Goal: Check status: Check status

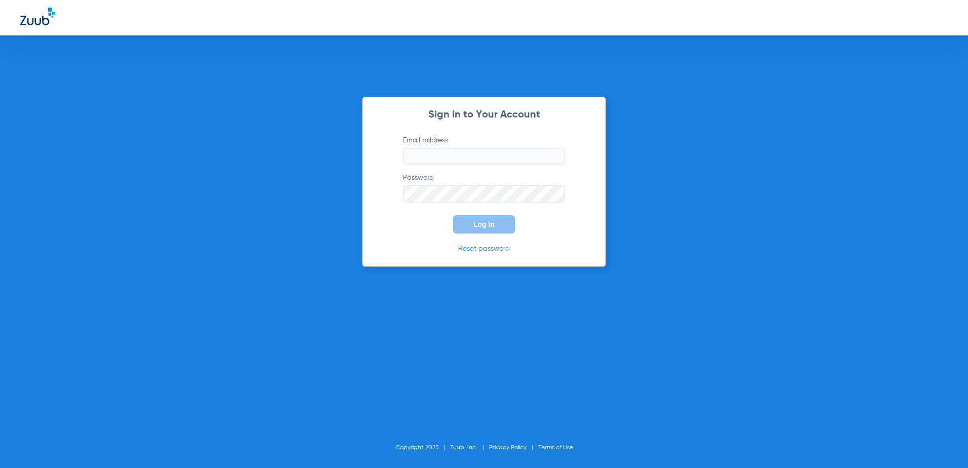
type input "[EMAIL_ADDRESS][DOMAIN_NAME]"
click at [485, 228] on span "Log In" at bounding box center [483, 224] width 21 height 8
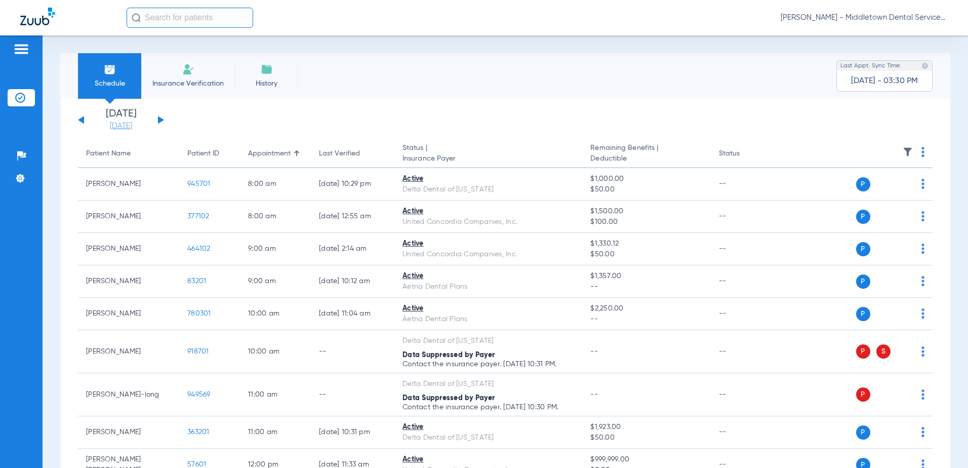
click at [115, 129] on link "[DATE]" at bounding box center [121, 126] width 61 height 10
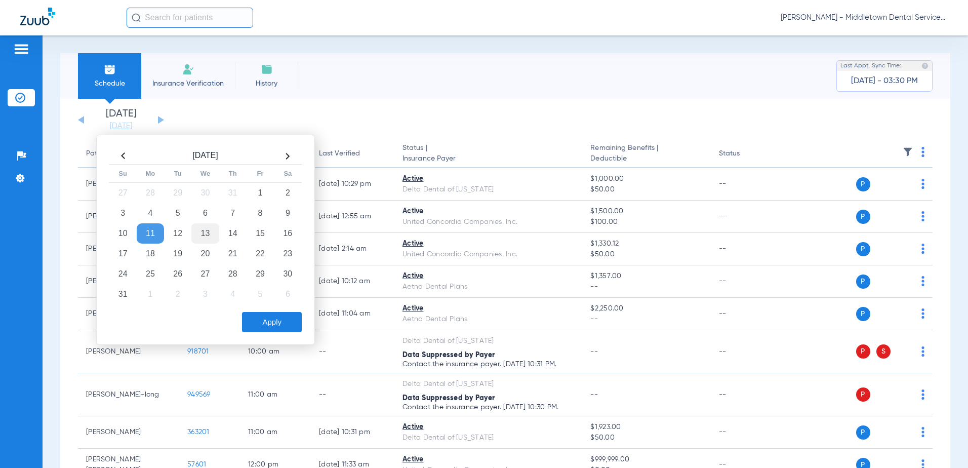
click at [201, 235] on td "13" at bounding box center [204, 233] width 27 height 20
click at [261, 332] on div "[DATE] Su Mo Tu We Th Fr Sa 27 28 29 30 31 1 2 3 4 5 6 7 8 9 10 11 12 13 14 15 …" at bounding box center [205, 240] width 219 height 210
click at [263, 327] on button "Apply" at bounding box center [272, 322] width 60 height 20
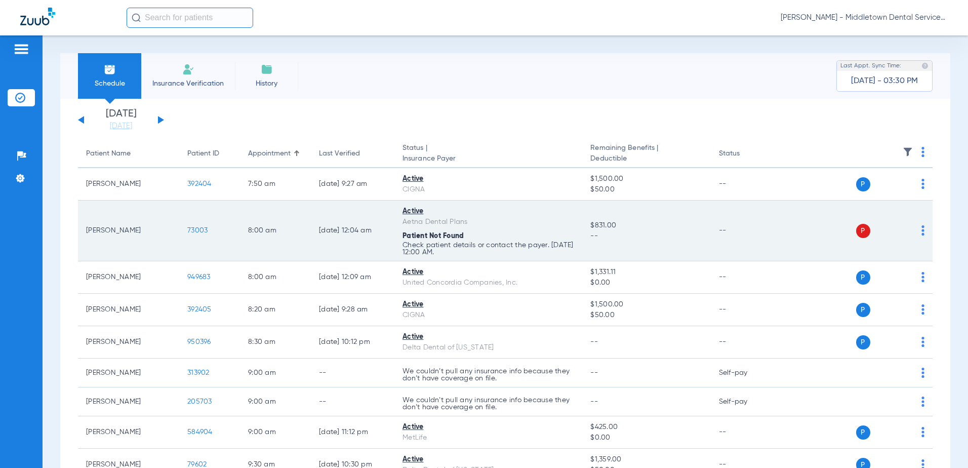
click at [205, 232] on span "73003" at bounding box center [197, 230] width 20 height 7
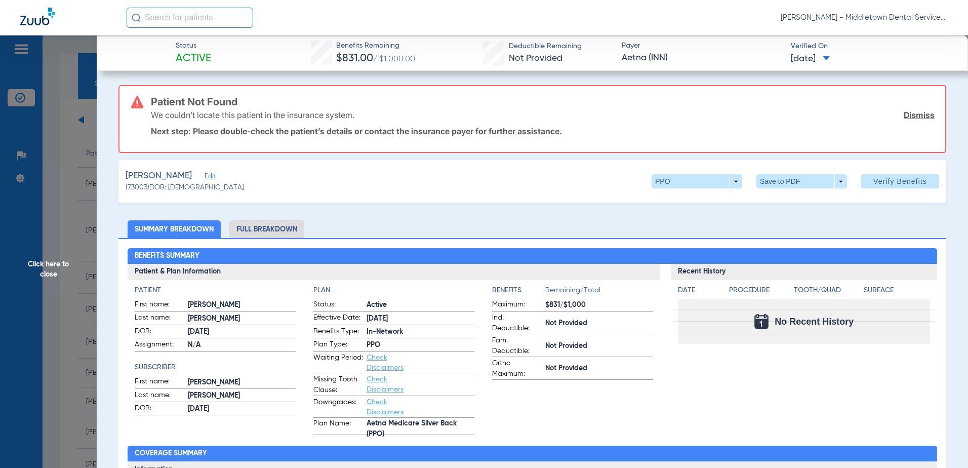
click at [59, 270] on span "Click here to close" at bounding box center [48, 269] width 97 height 468
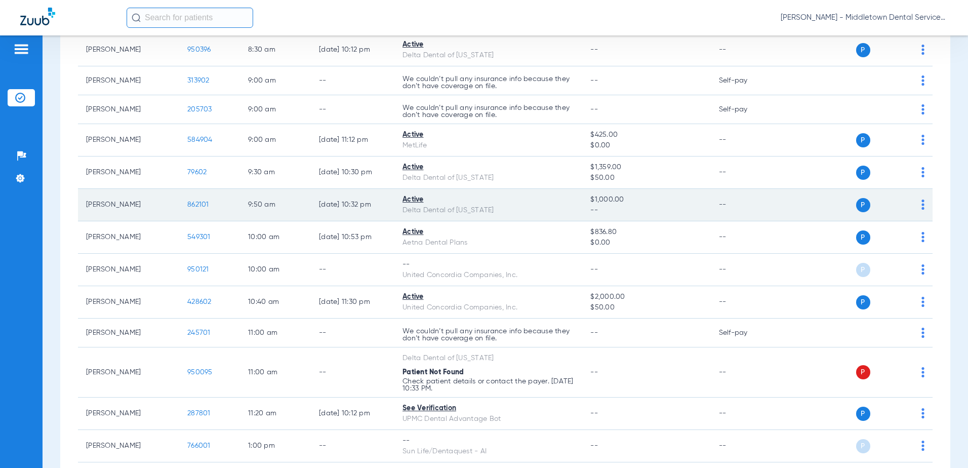
scroll to position [304, 0]
